Goal: Task Accomplishment & Management: Manage account settings

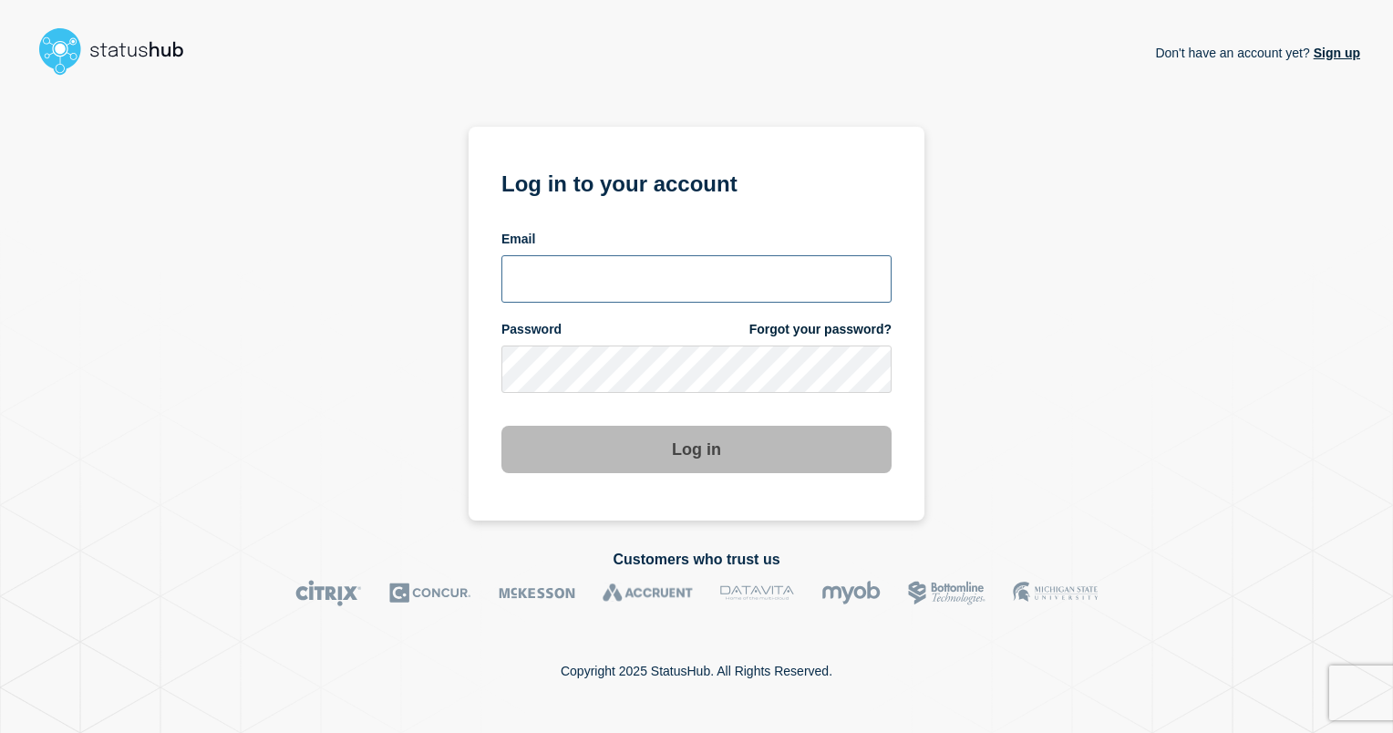
type input "[EMAIL_ADDRESS][PERSON_NAME][DOMAIN_NAME]"
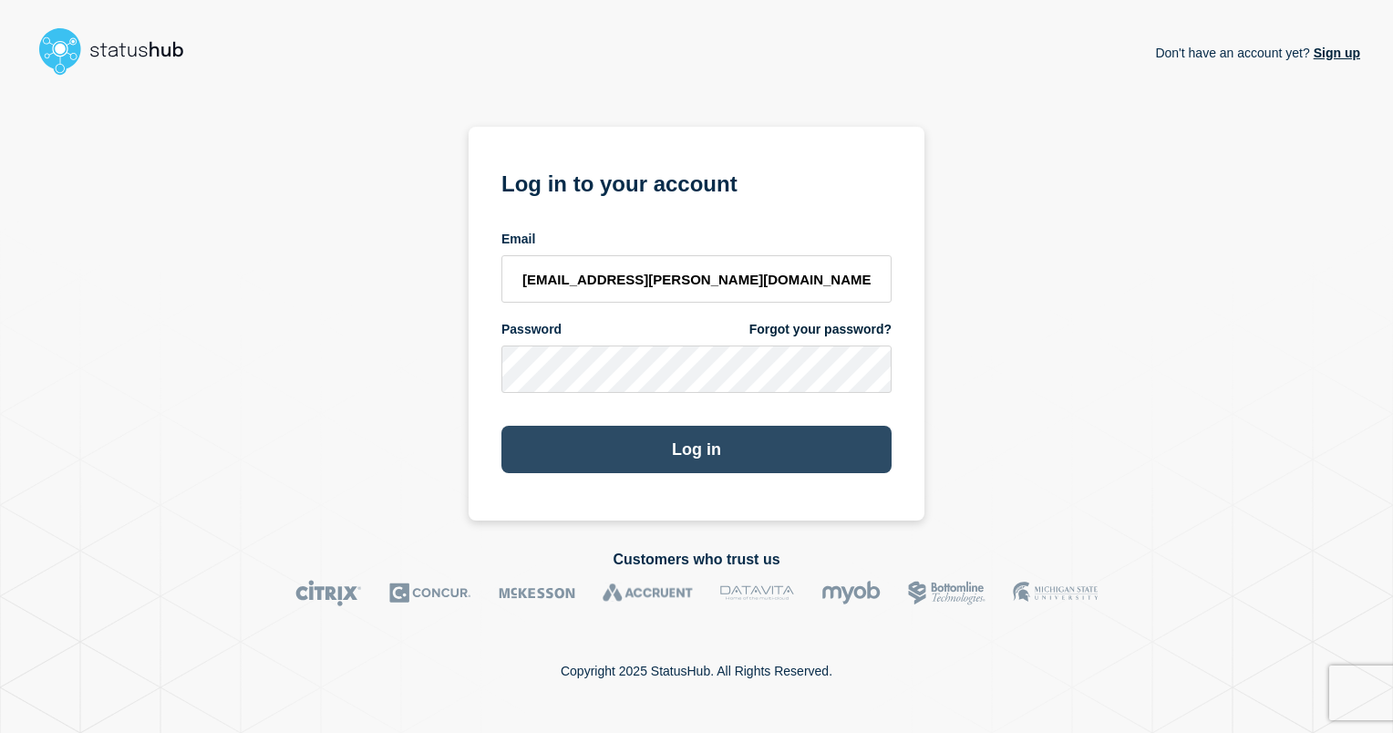
click at [718, 455] on button "Log in" at bounding box center [696, 449] width 390 height 47
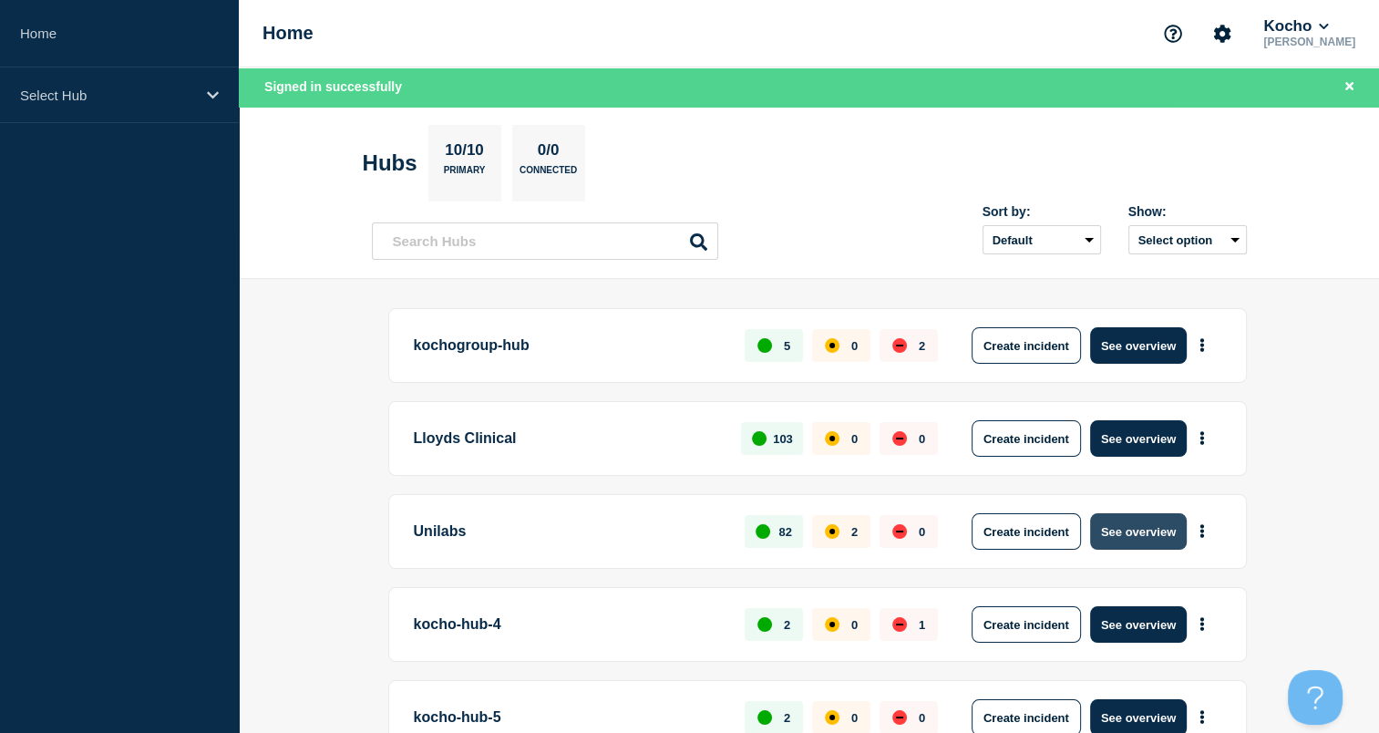
click at [1111, 534] on button "See overview" at bounding box center [1138, 531] width 97 height 36
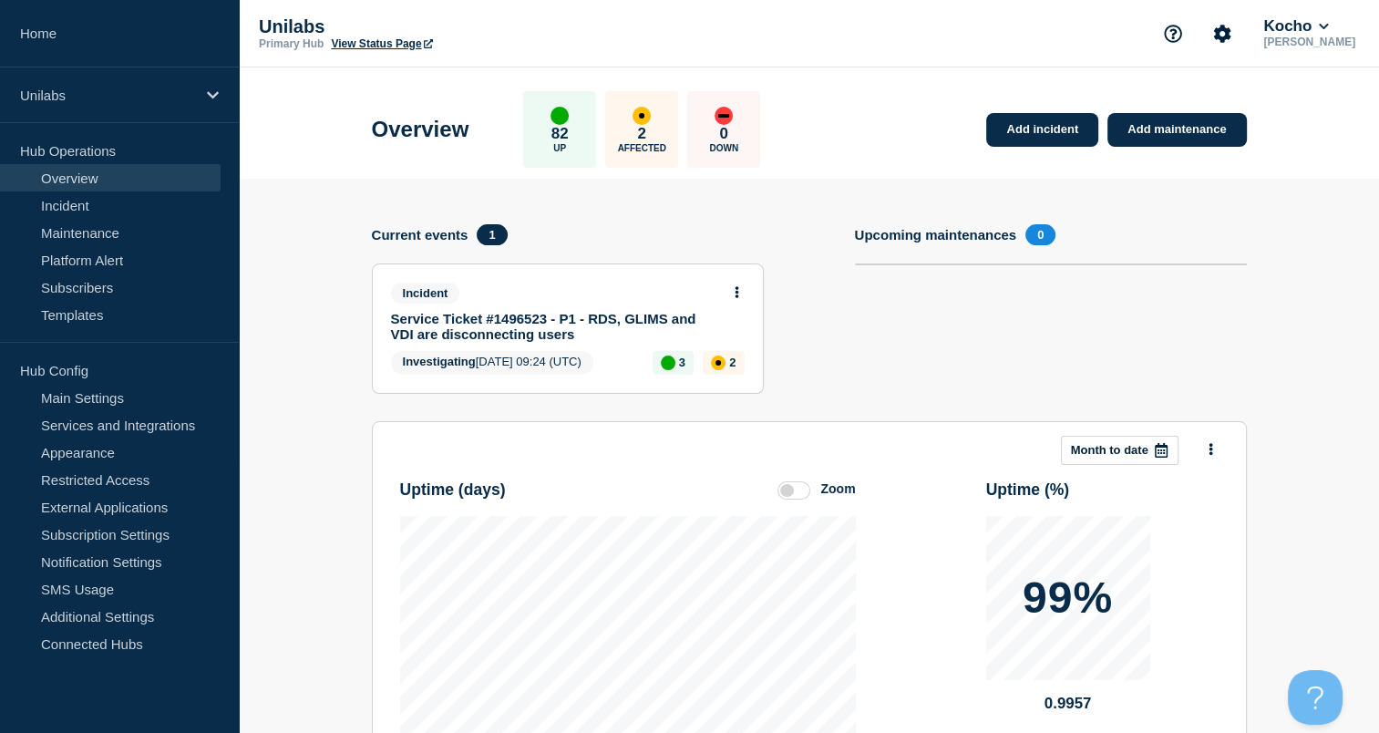
click at [562, 312] on link "Service Ticket #1496523 - P1 - RDS, GLIMS and VDI are disconnecting users" at bounding box center [555, 326] width 329 height 31
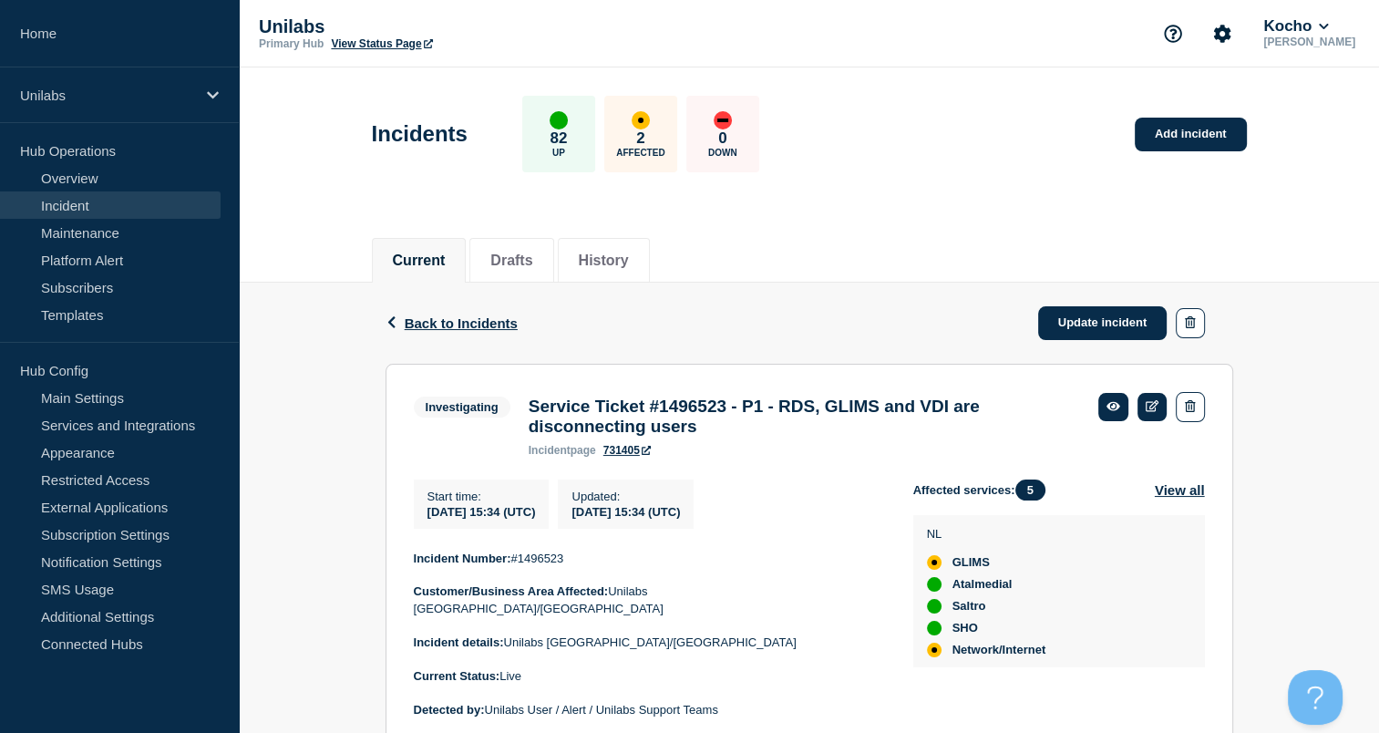
drag, startPoint x: 800, startPoint y: 302, endPoint x: 787, endPoint y: 306, distance: 13.6
click at [787, 306] on div "Back Back to Incidents Update incident" at bounding box center [810, 323] width 848 height 81
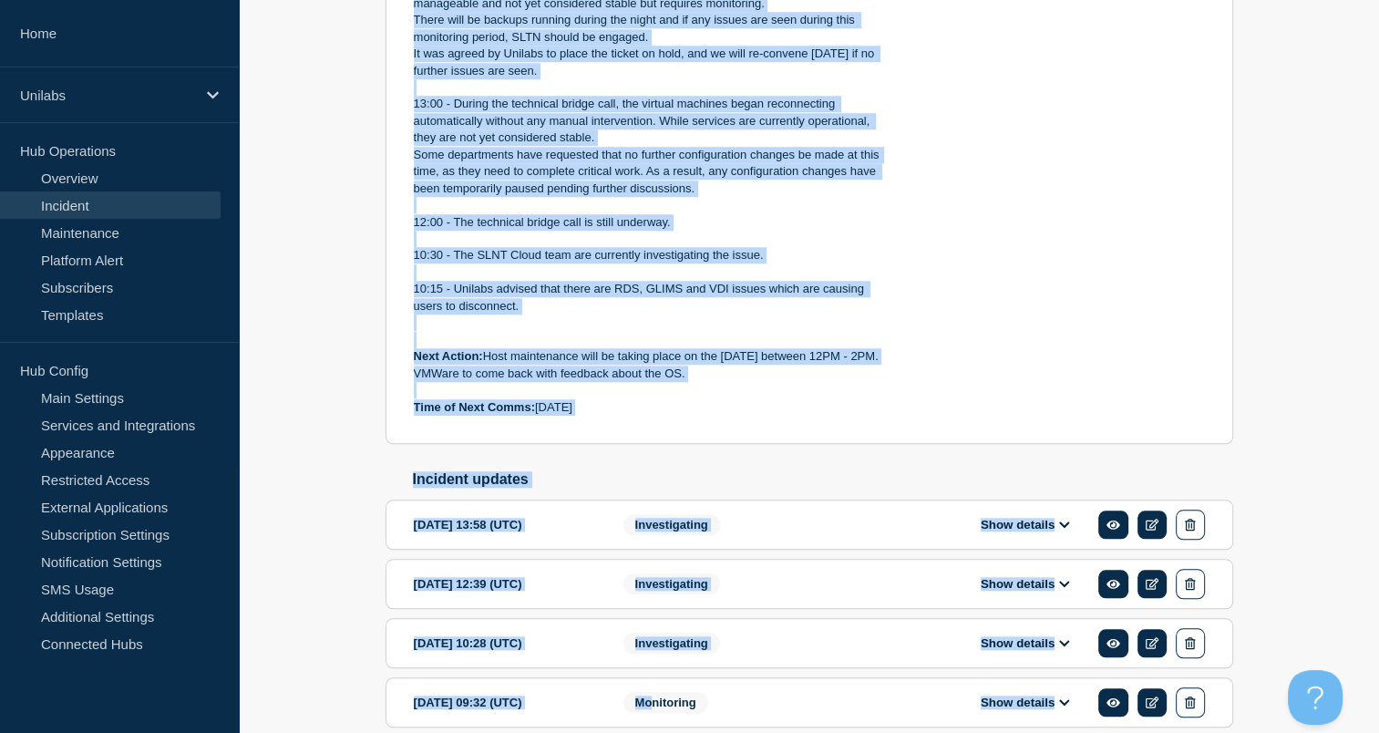
scroll to position [1572, 0]
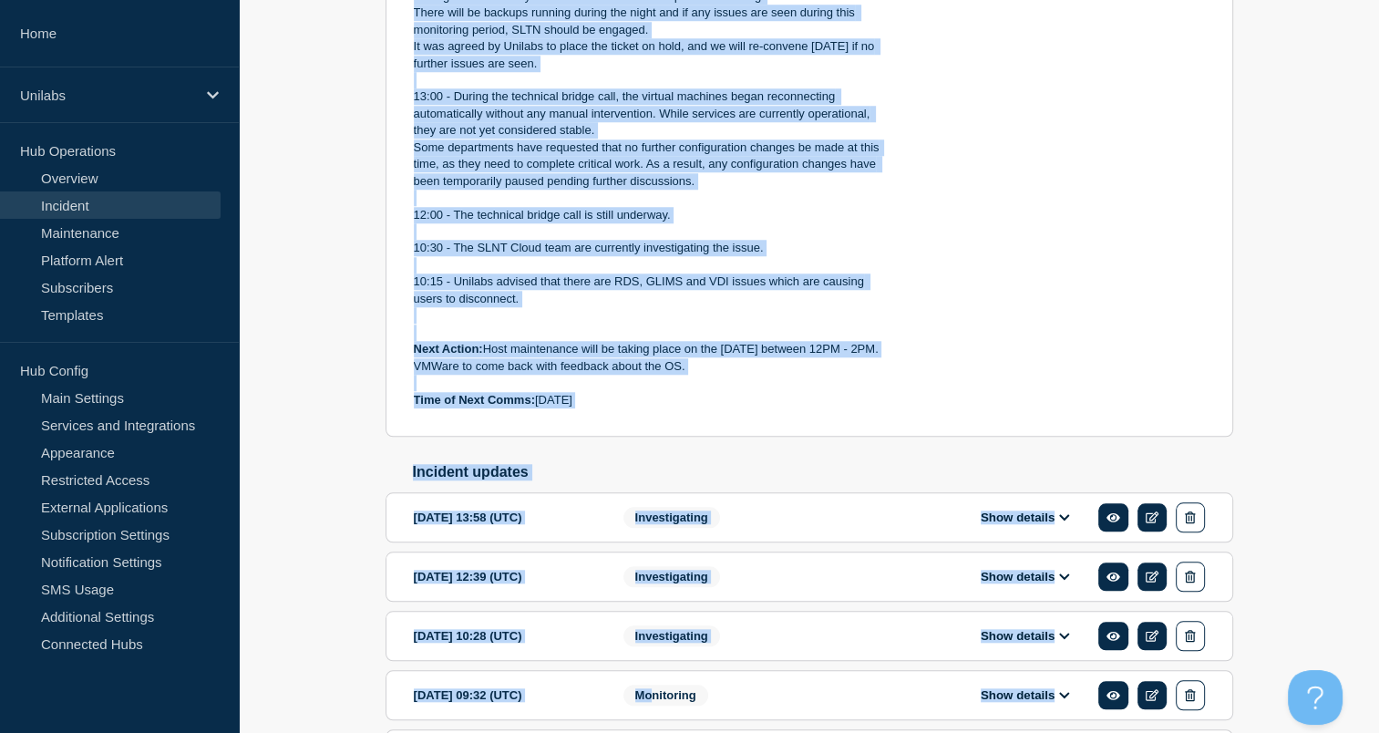
drag, startPoint x: 413, startPoint y: 150, endPoint x: 656, endPoint y: 405, distance: 352.1
copy div "Incident Number: #1496523 Customer/Business Area Affected: Unilabs Netherlands/…"
click at [765, 375] on p "VMWare to come back with feedback about the OS." at bounding box center [649, 366] width 470 height 16
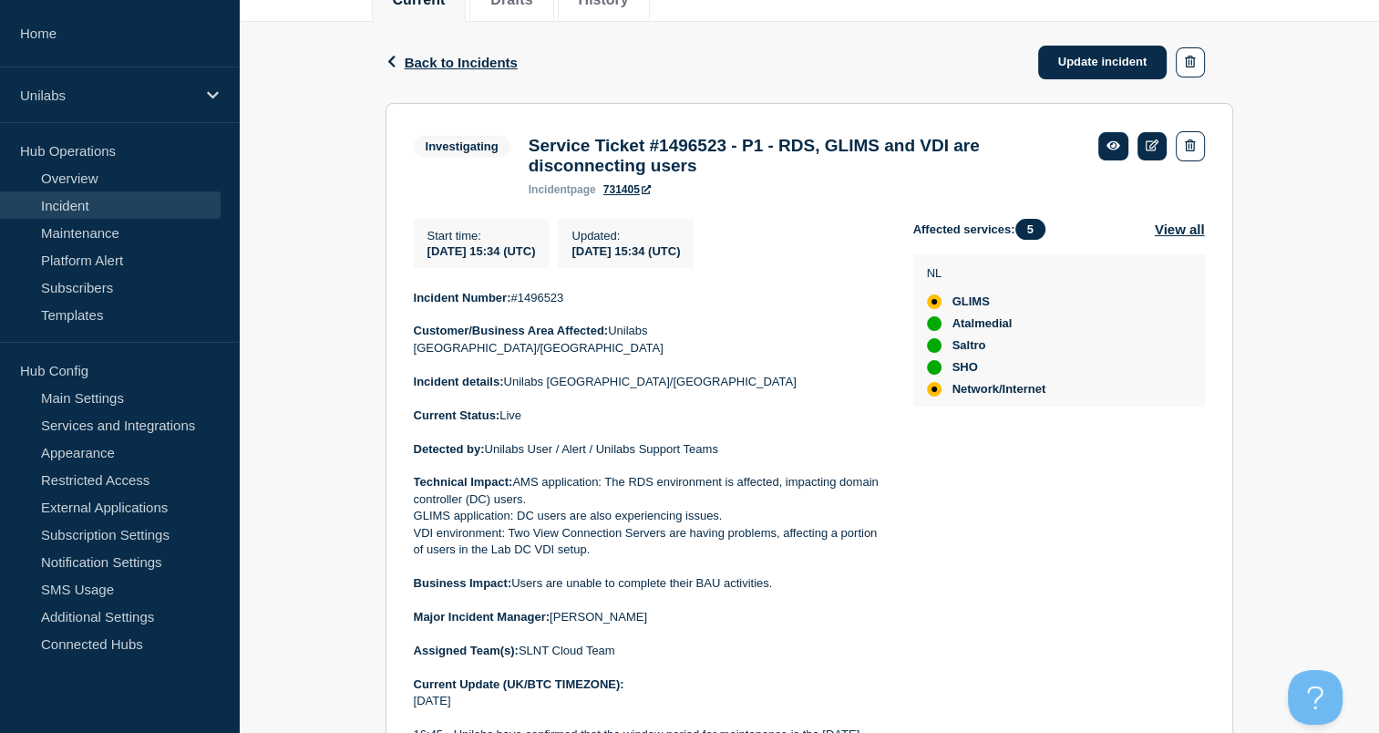
scroll to position [259, 0]
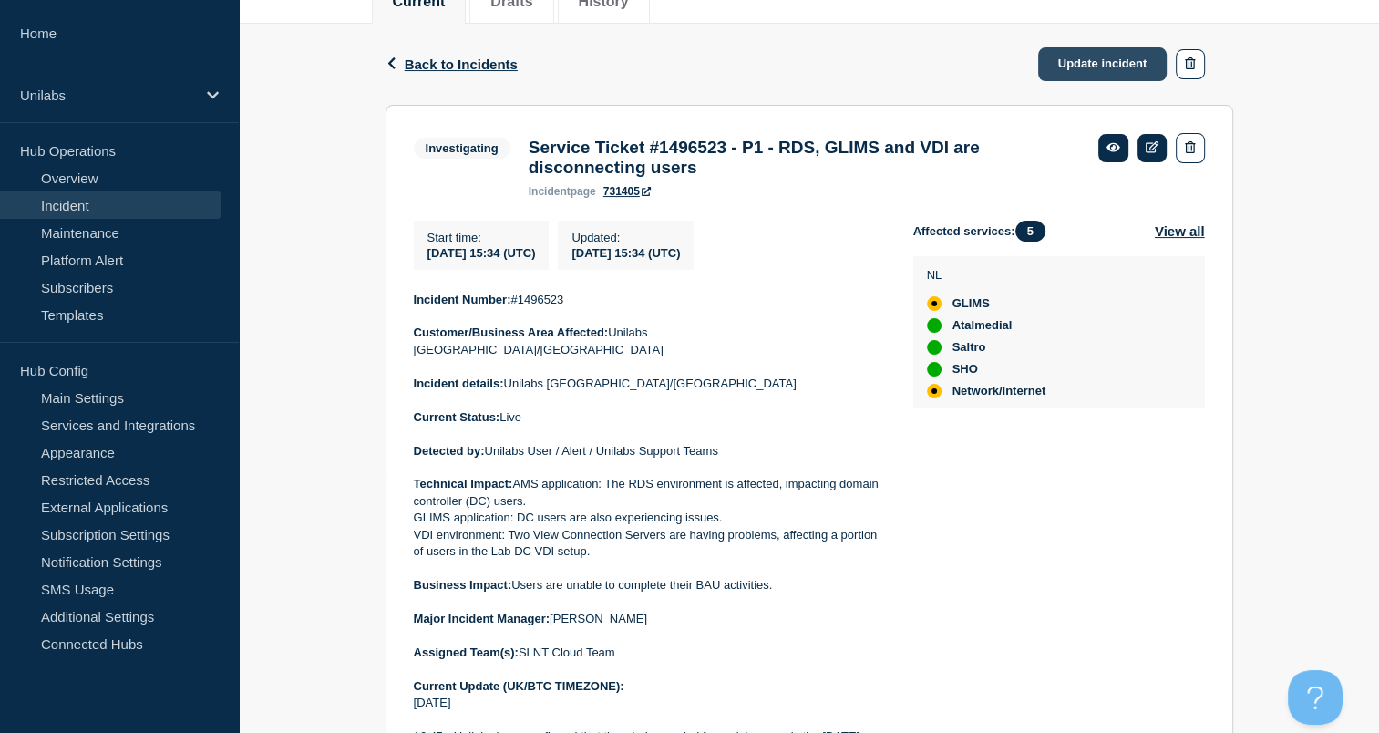
click at [1111, 58] on link "Update incident" at bounding box center [1102, 64] width 129 height 34
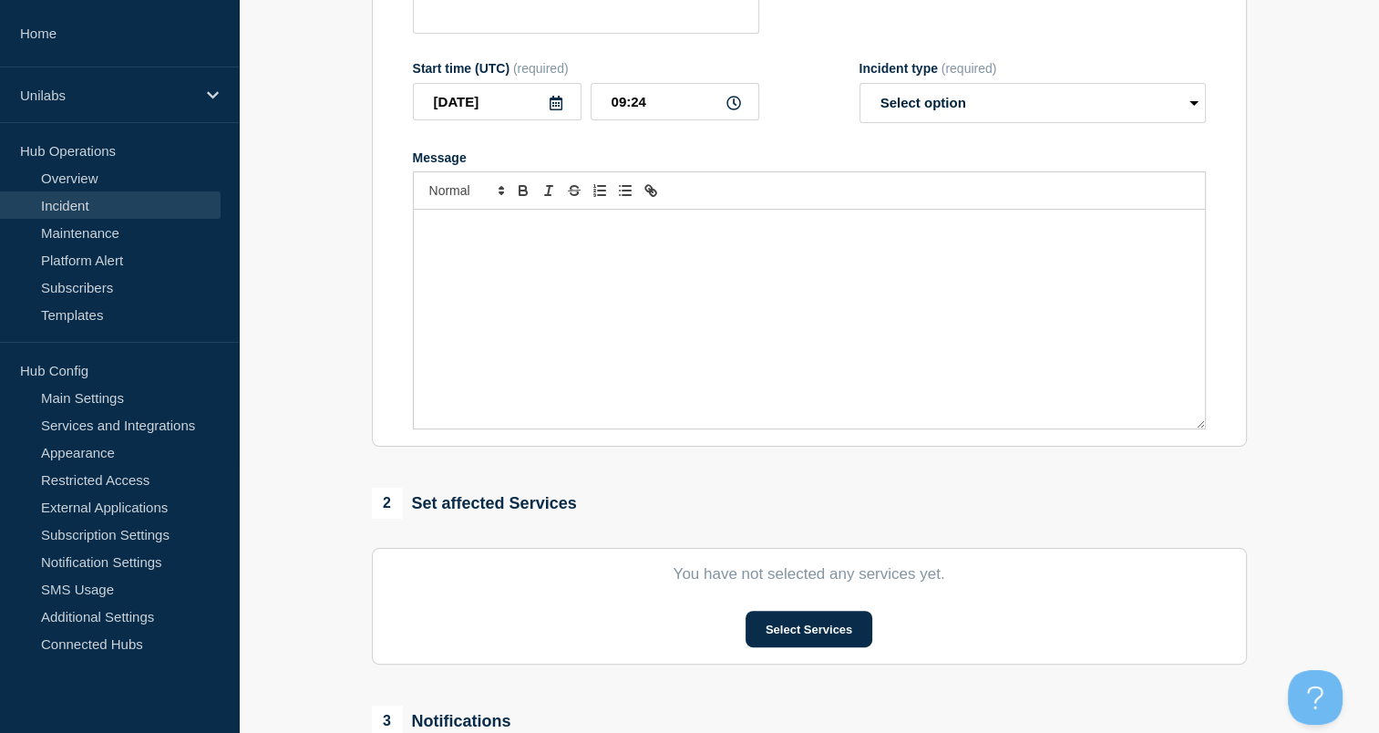
click at [637, 356] on div "Message" at bounding box center [809, 319] width 791 height 219
type input "Service Ticket #1496523 - P1 - RDS, GLIMS and VDI are disconnecting users"
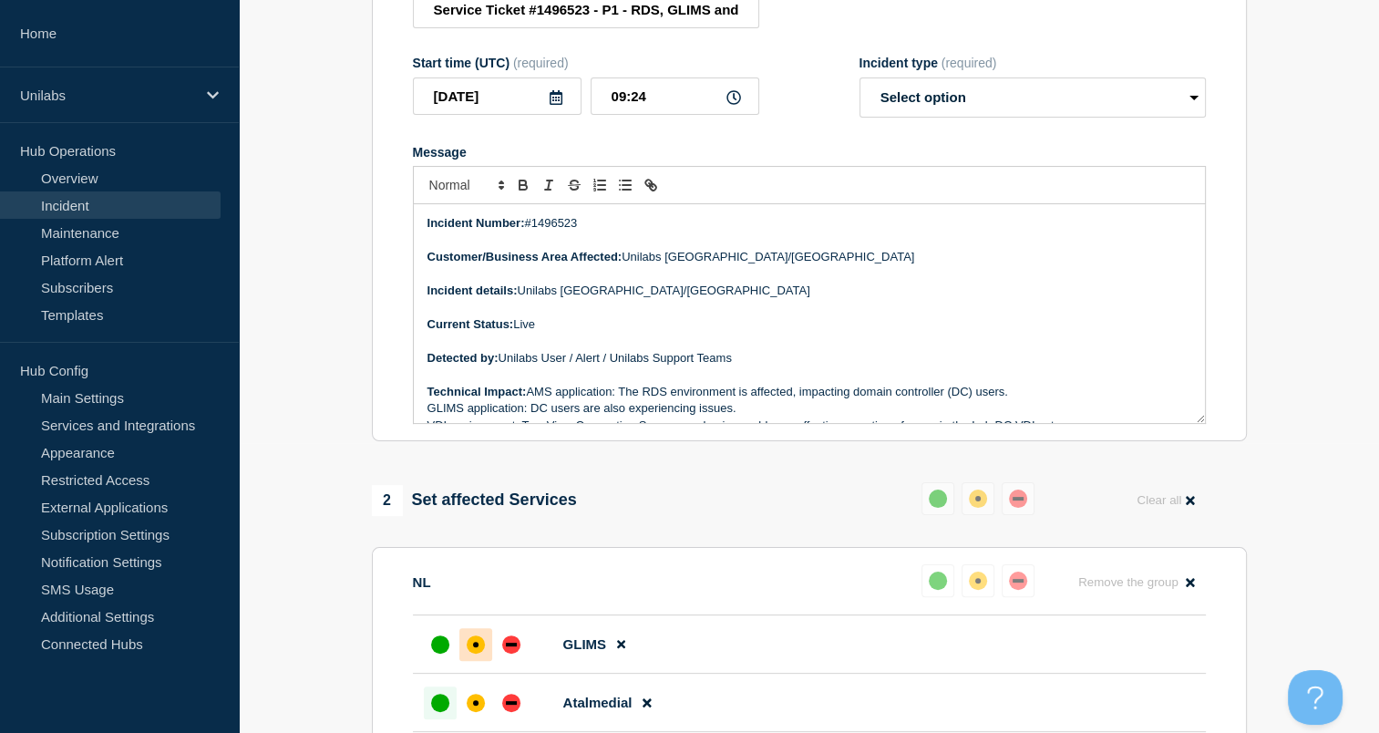
scroll to position [984, 0]
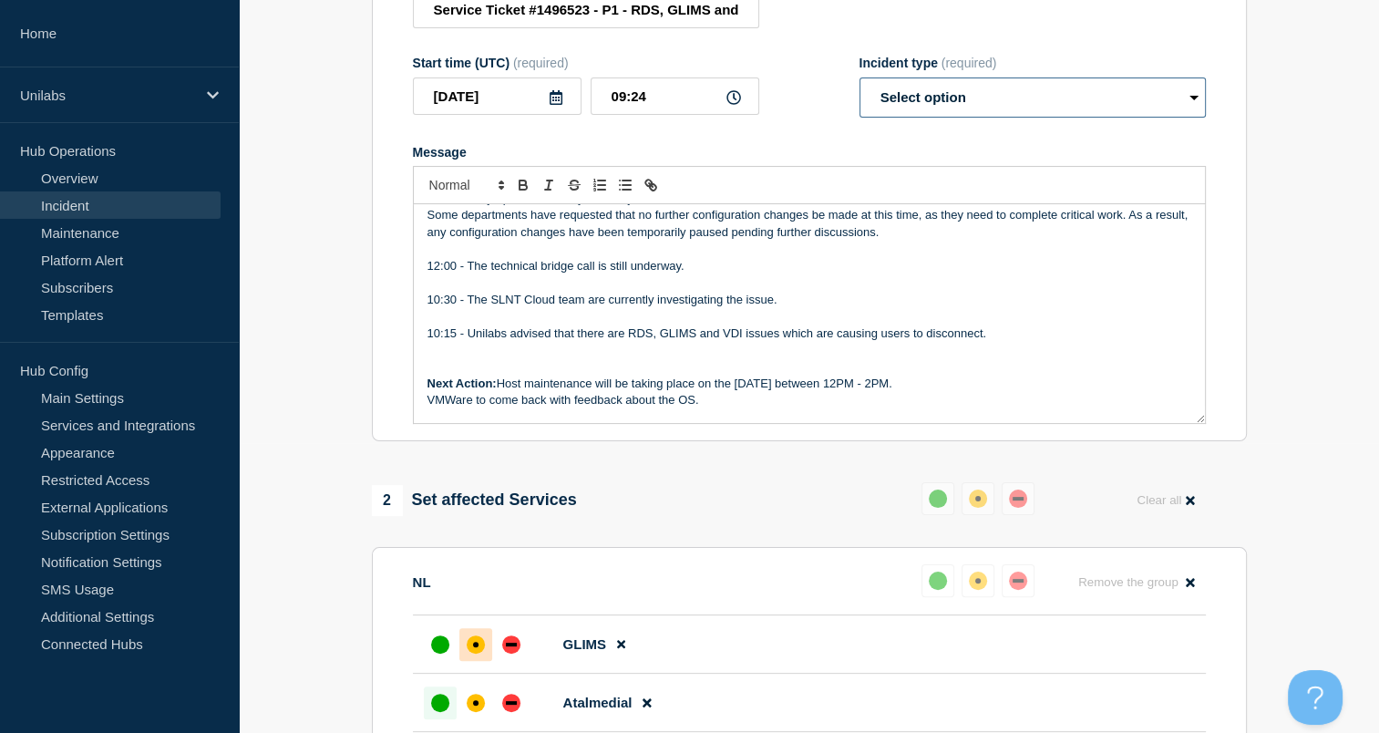
click at [945, 96] on select "Select option Investigating Identified Monitoring Resolved" at bounding box center [1033, 97] width 346 height 40
select select "resolved"
click at [860, 88] on select "Select option Investigating Identified Monitoring Resolved" at bounding box center [1033, 97] width 346 height 40
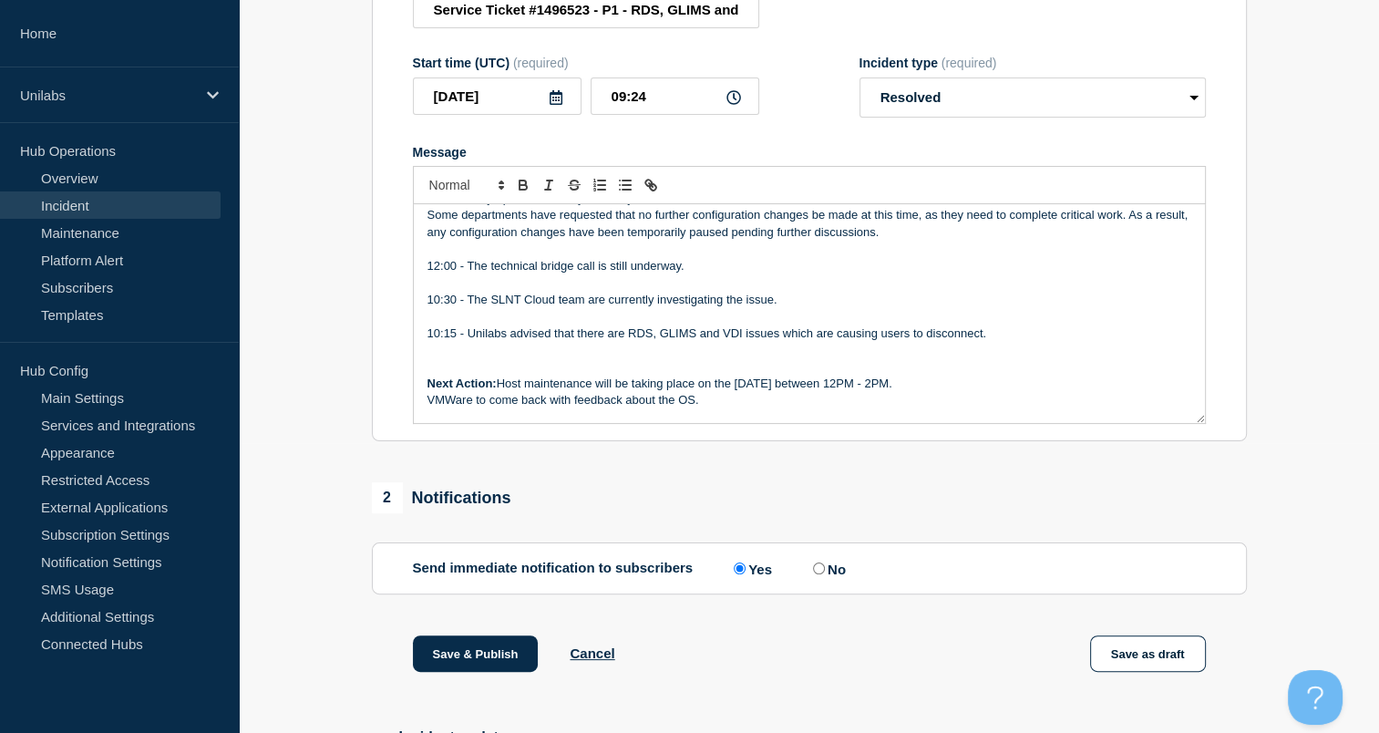
click at [718, 310] on p "Message" at bounding box center [810, 316] width 764 height 16
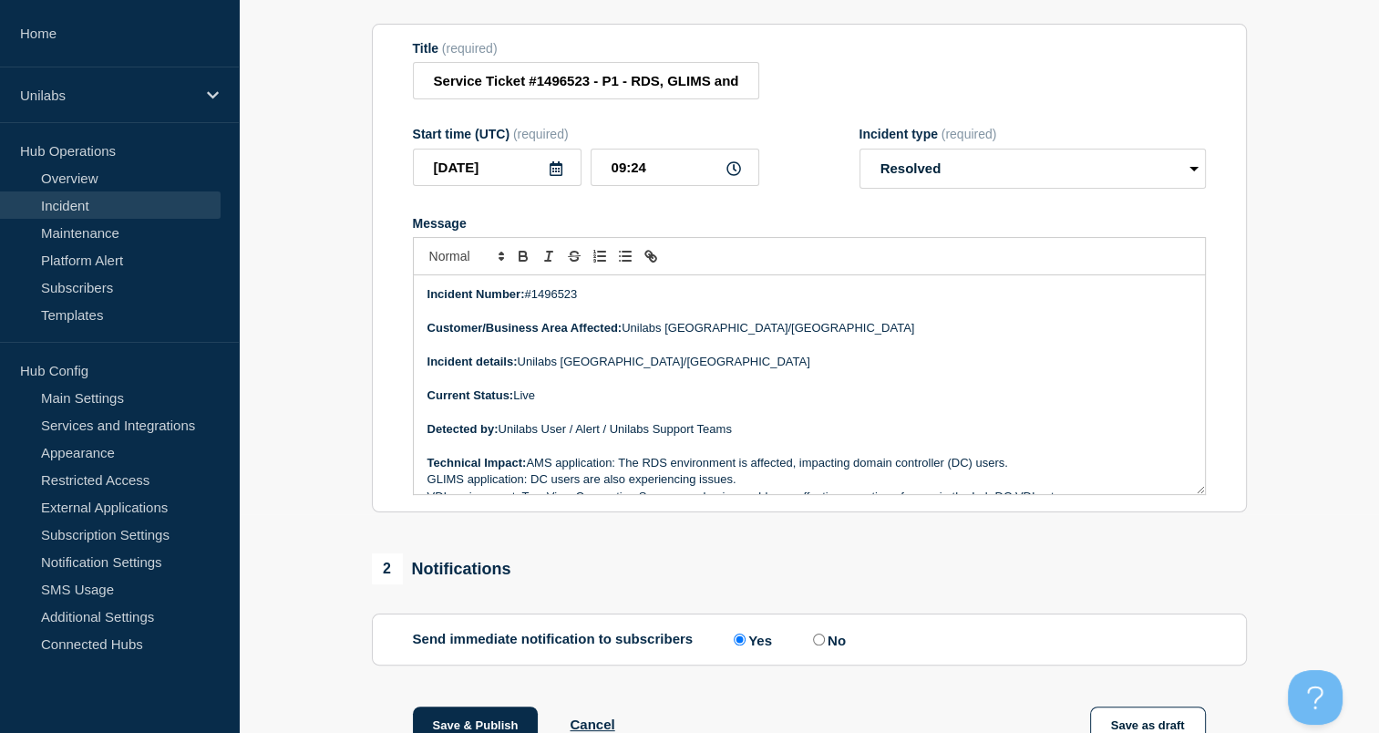
scroll to position [243, 0]
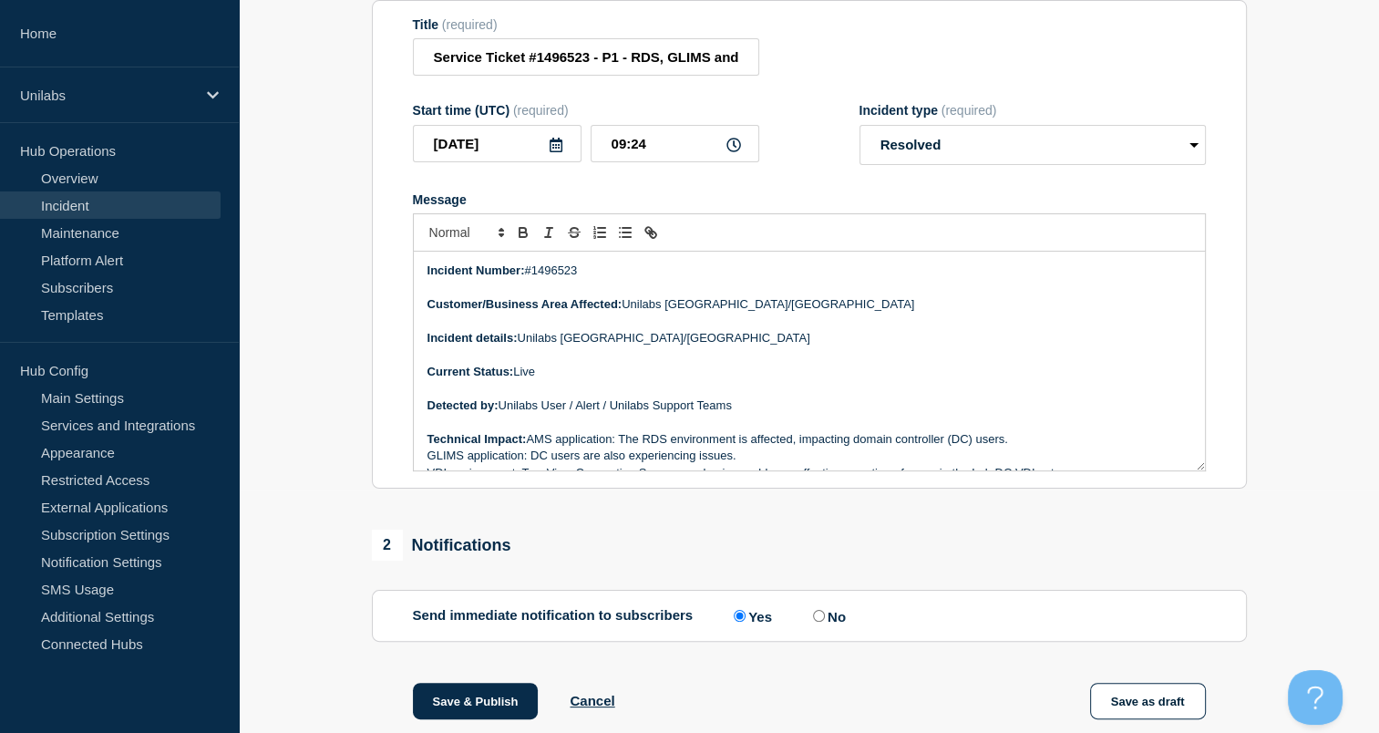
click at [547, 380] on p "Current Status: Live" at bounding box center [810, 372] width 764 height 16
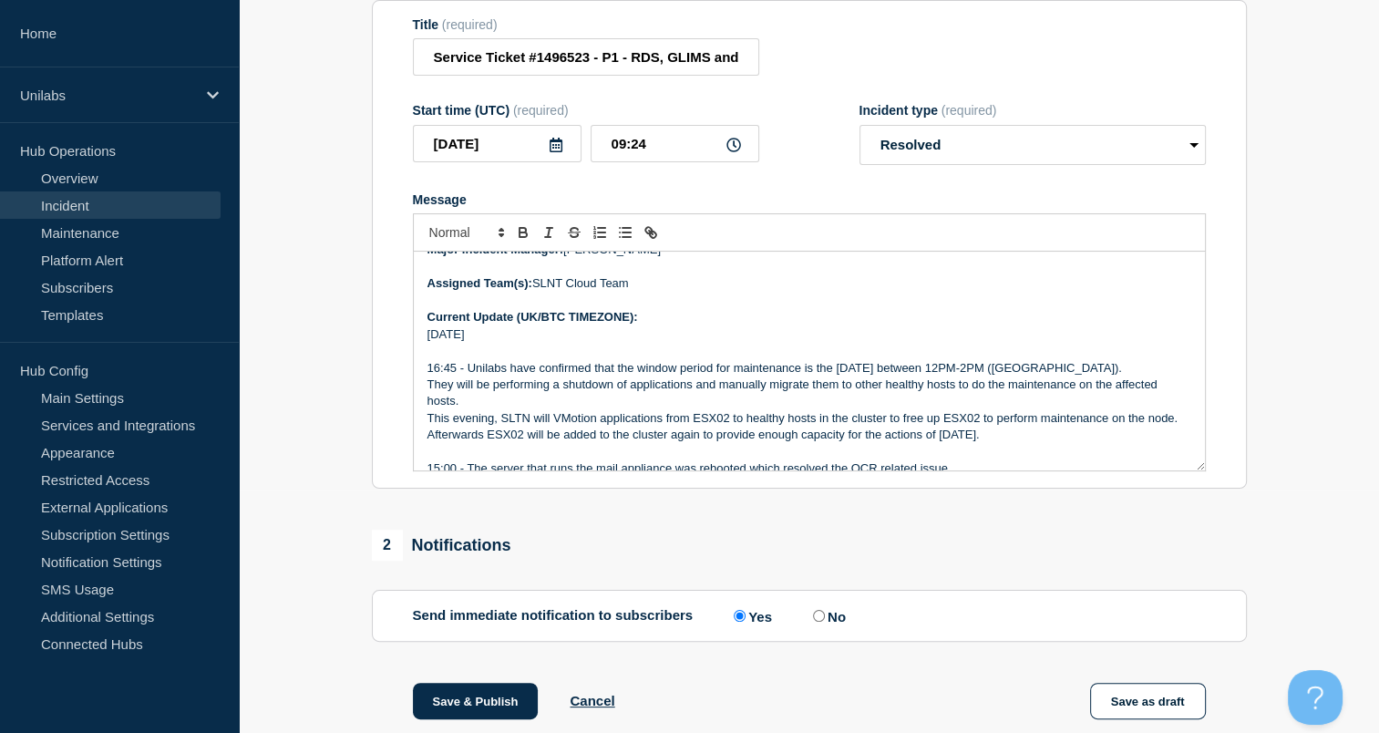
scroll to position [294, 0]
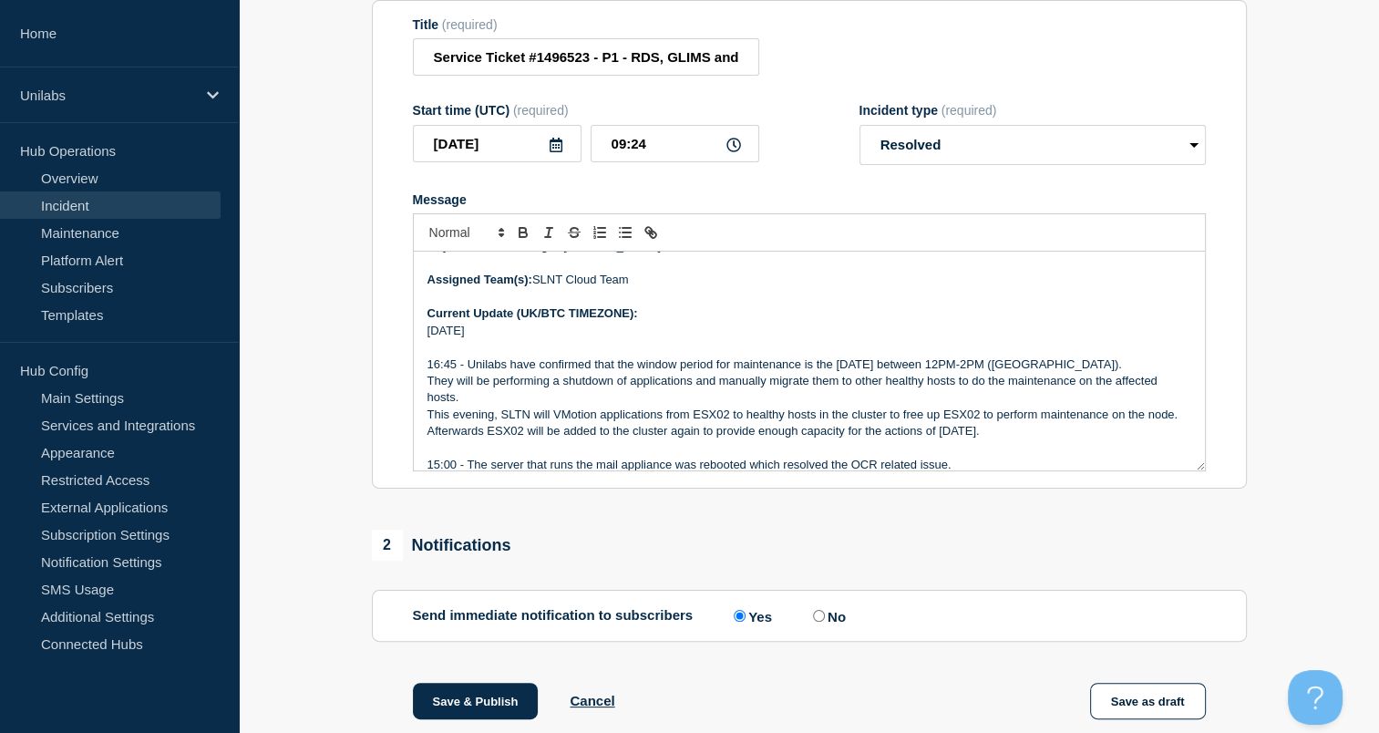
click at [426, 340] on div "Incident Number: #1496523 Customer/Business Area Affected: Unilabs Netherlands/…" at bounding box center [809, 361] width 791 height 219
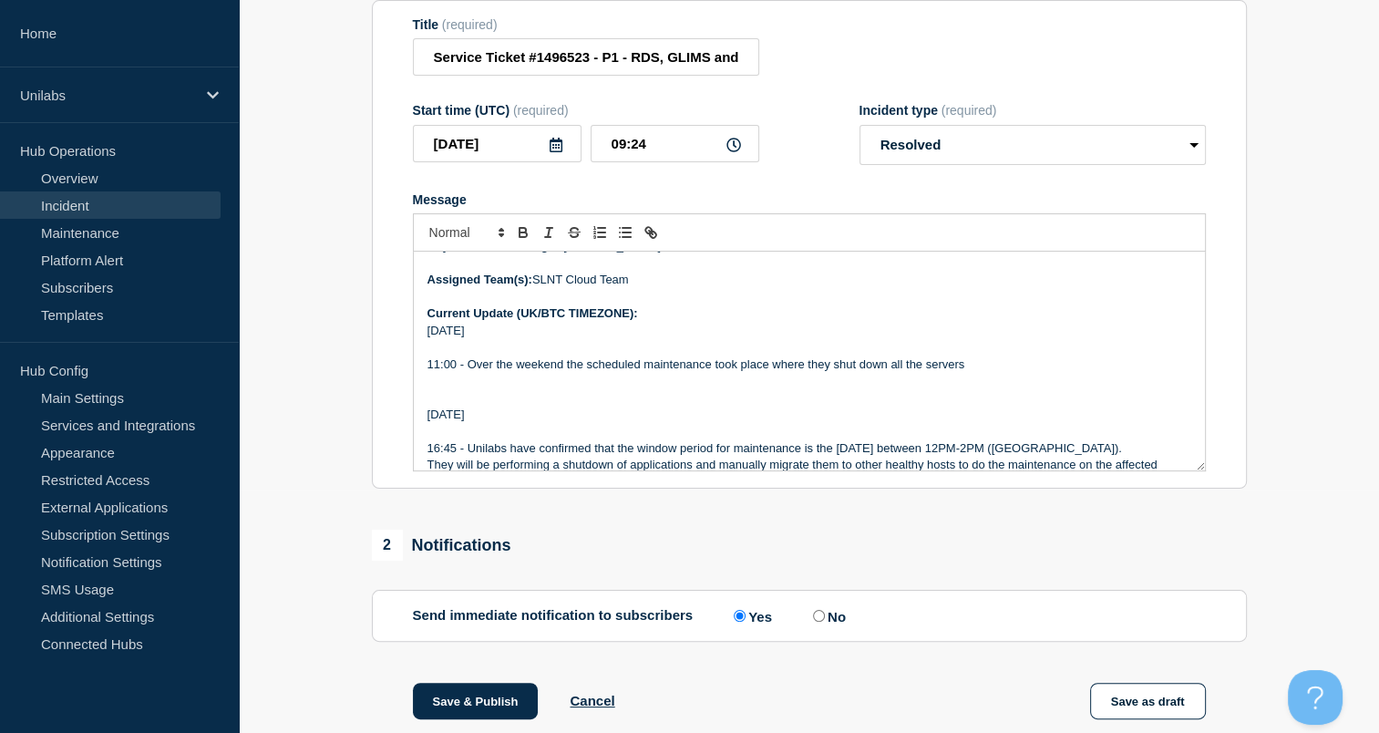
click at [975, 356] on p "Message" at bounding box center [810, 347] width 764 height 16
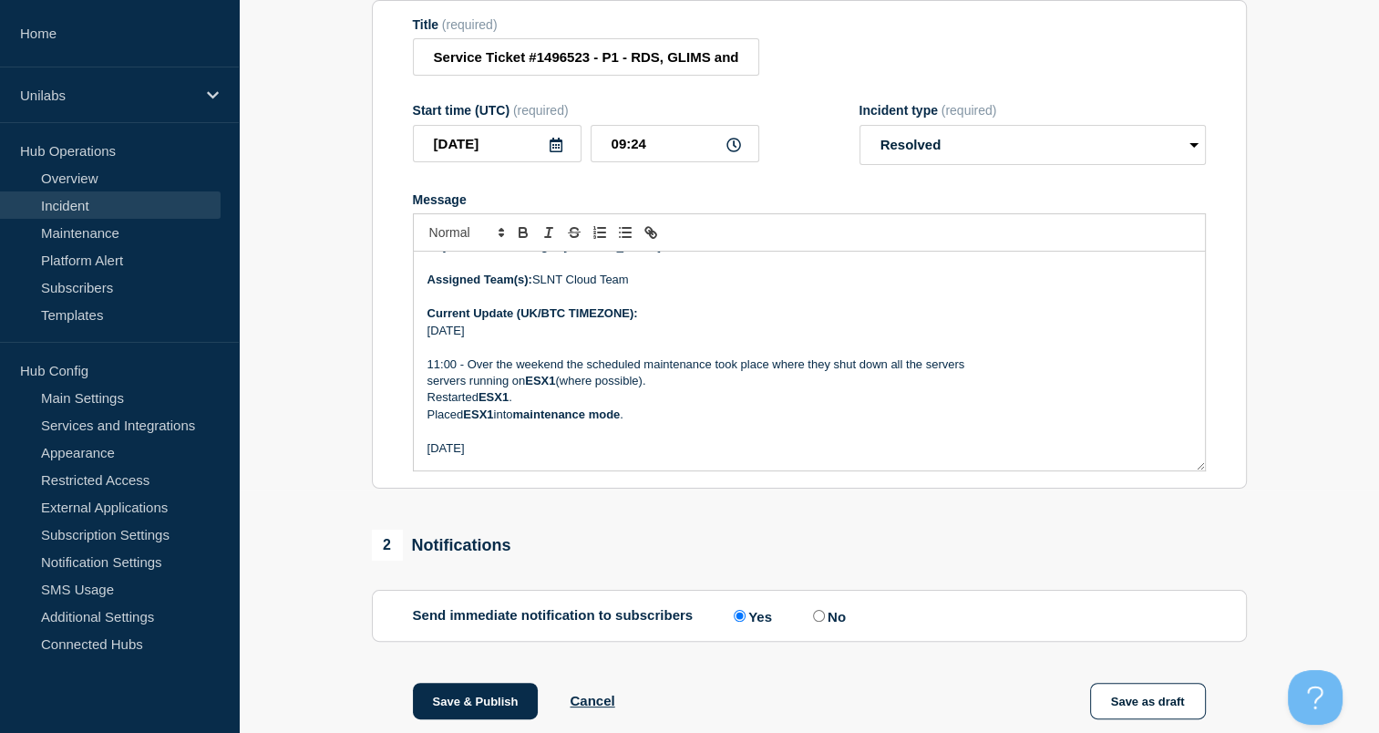
click at [974, 373] on p "11:00 - Over the weekend the scheduled maintenance took place where they shut d…" at bounding box center [810, 364] width 764 height 16
click at [1098, 373] on p "11:00 - Over the weekend the scheduled maintenance took place where they shut d…" at bounding box center [810, 364] width 764 height 16
click at [517, 350] on p "Message" at bounding box center [810, 347] width 764 height 16
click at [657, 389] on p "servers running on ESX1 (where possible)." at bounding box center [810, 381] width 764 height 16
click at [1166, 373] on p "11:00 - Over the weekend the scheduled maintenance took place where they shut d…" at bounding box center [810, 364] width 764 height 16
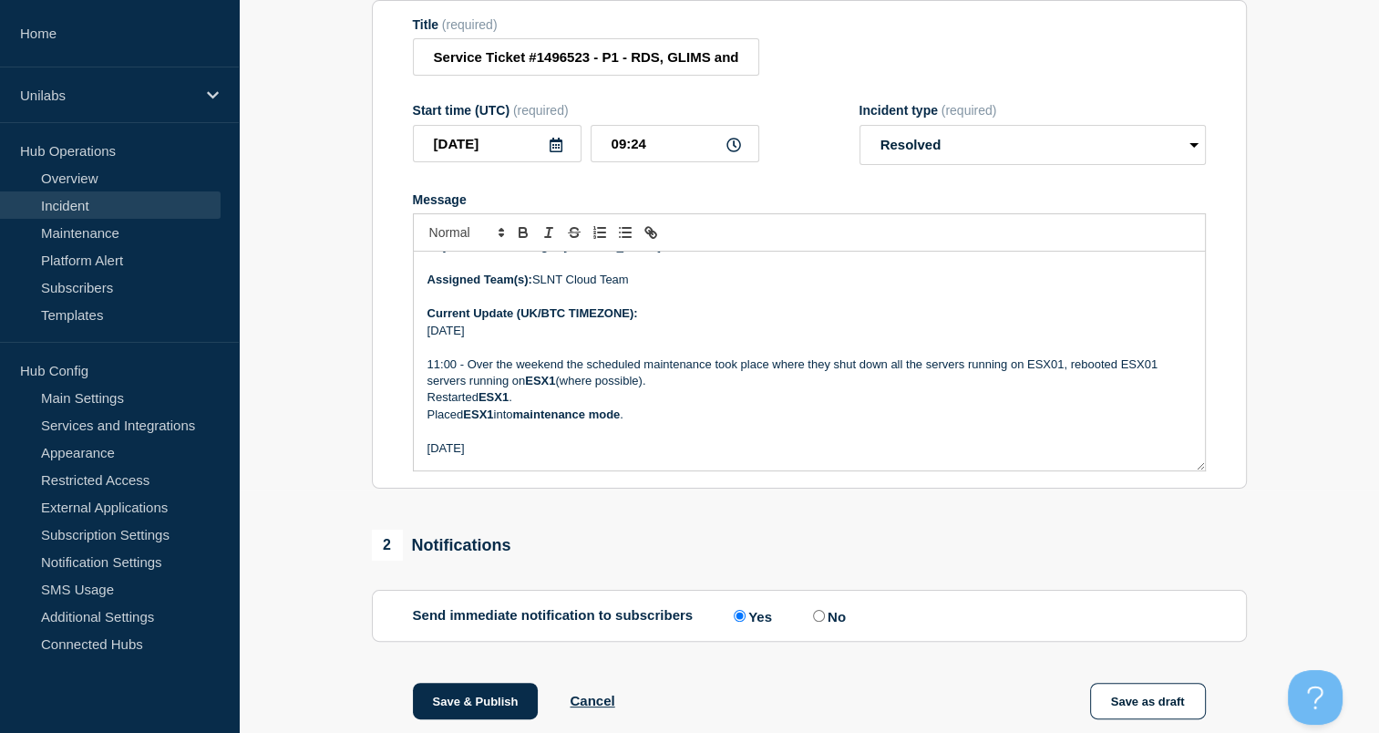
scroll to position [332, 0]
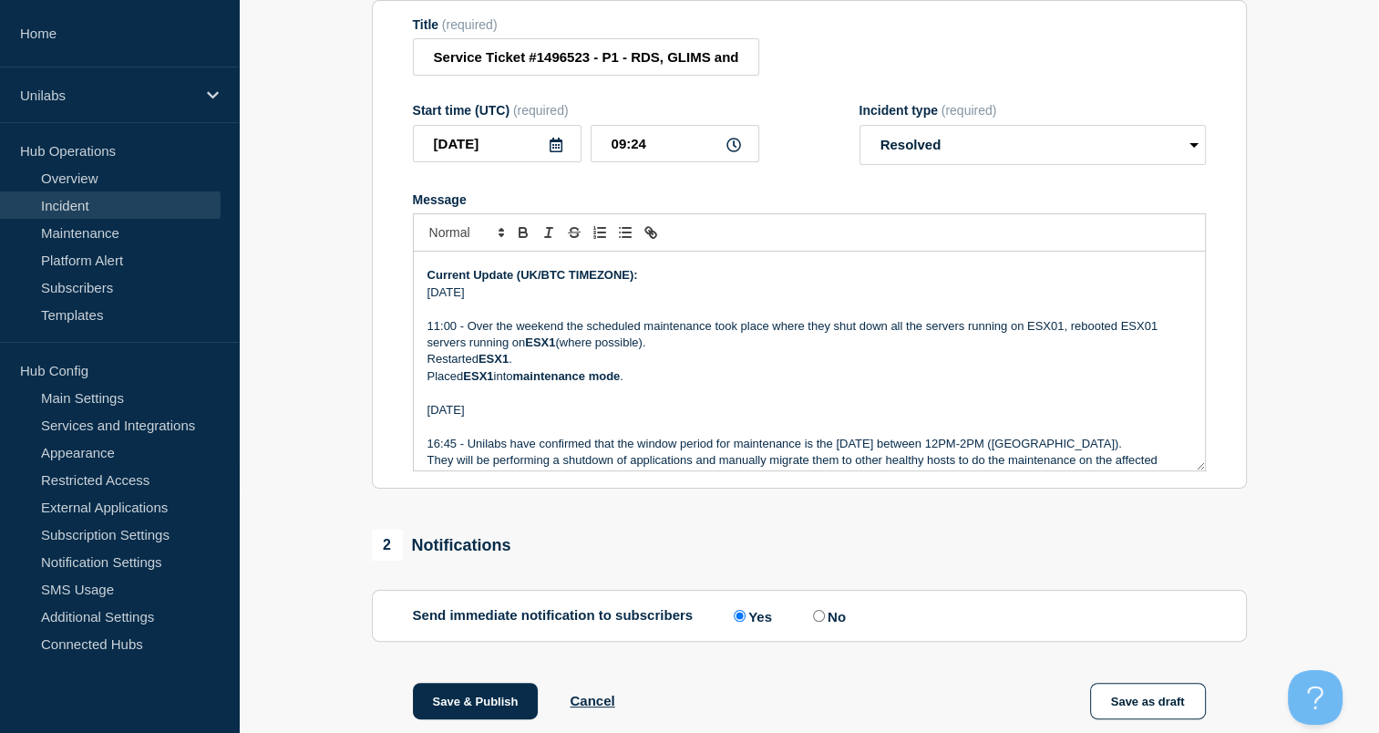
click at [964, 491] on html "Home Unilabs Hub Operations Overview Incident Maintenance Platform Alert Subscr…" at bounding box center [689, 123] width 1379 height 733
click at [856, 518] on div "1 Provide details Title (required) Service Ticket #1496523 - P1 - RDS, GLIMS an…" at bounding box center [809, 664] width 896 height 1448
drag, startPoint x: 721, startPoint y: 434, endPoint x: 675, endPoint y: 443, distance: 47.4
click at [675, 435] on p "Message" at bounding box center [810, 426] width 764 height 16
click at [934, 19] on section "Title (required) Service Ticket #1496523 - P1 - RDS, GLIMS and VDI are disconne…" at bounding box center [809, 245] width 875 height 490
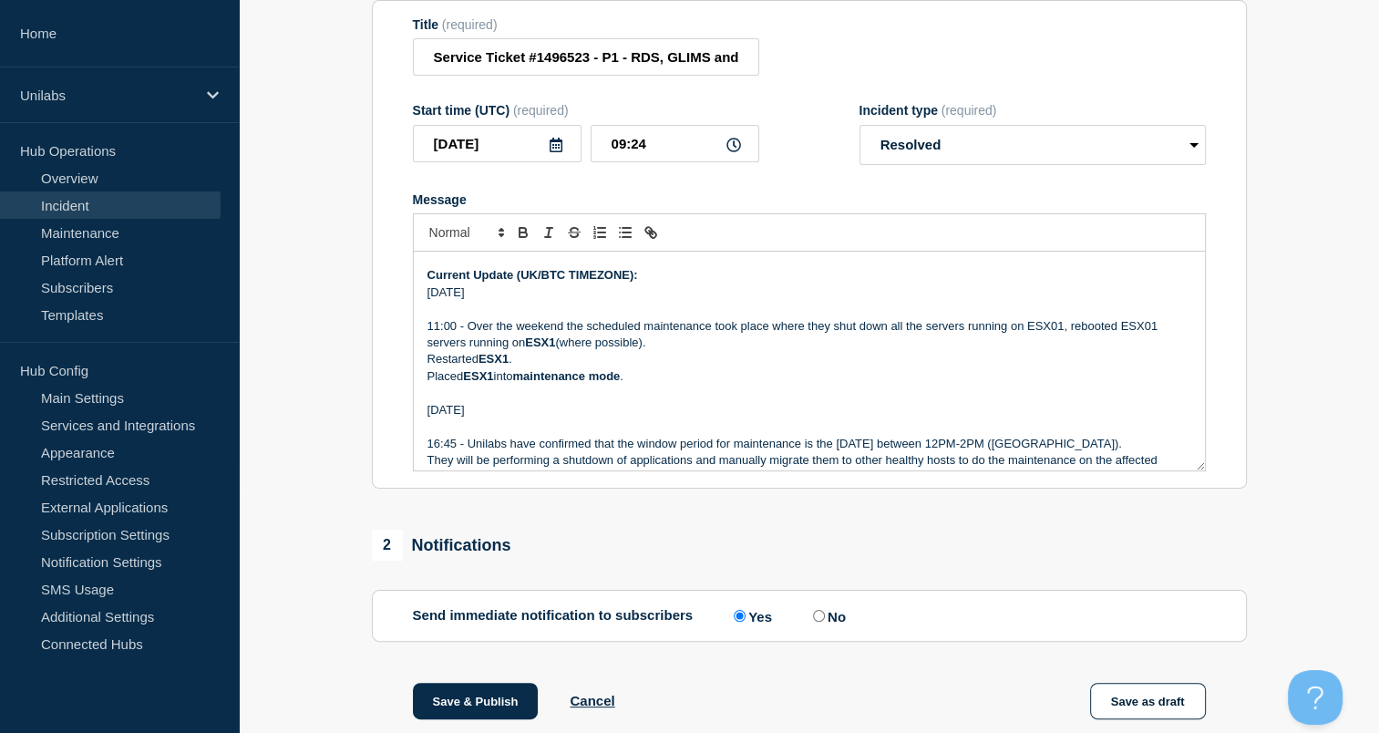
click at [831, 351] on p "servers running on ESX1 (where possible)." at bounding box center [810, 343] width 764 height 16
